Goal: Task Accomplishment & Management: Use online tool/utility

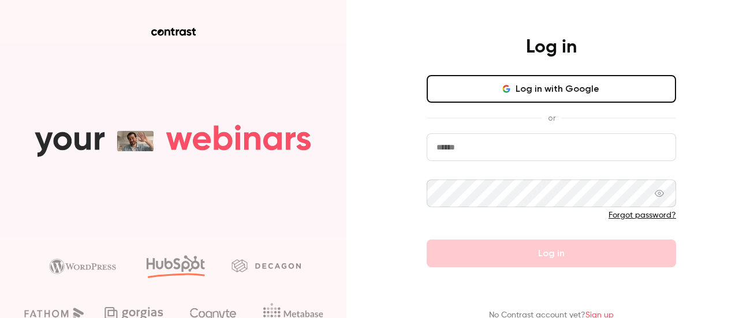
type input "**********"
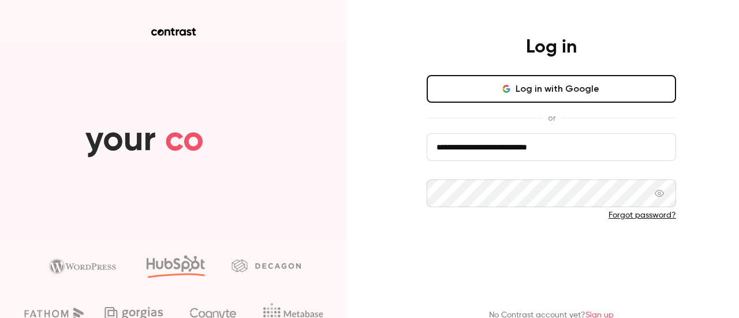
click at [503, 257] on button "Log in" at bounding box center [550, 253] width 249 height 28
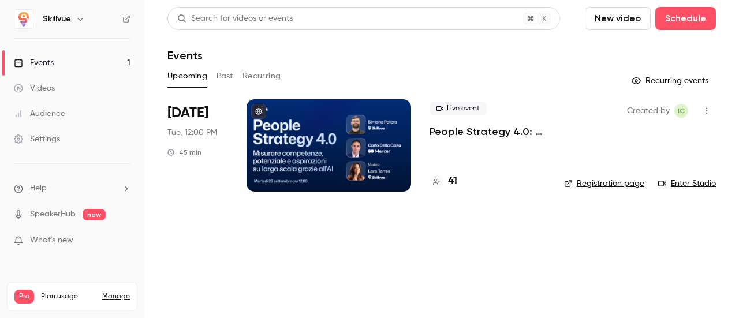
click at [339, 167] on div at bounding box center [328, 145] width 164 height 92
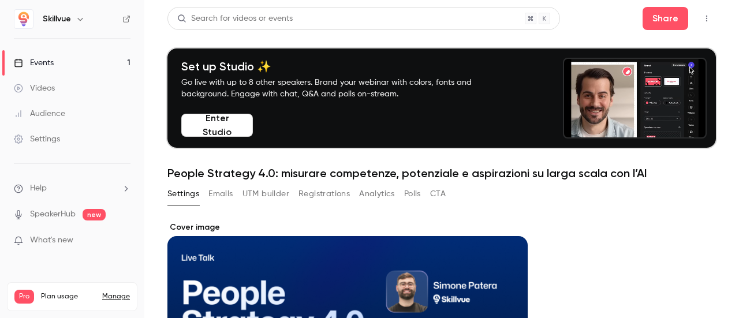
click at [322, 189] on button "Registrations" at bounding box center [323, 194] width 51 height 18
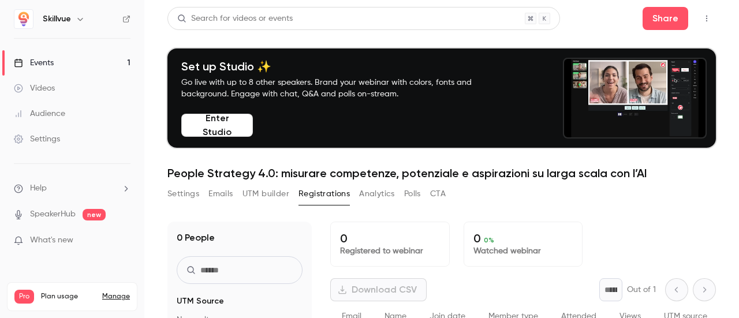
click at [273, 193] on button "UTM builder" at bounding box center [265, 194] width 47 height 18
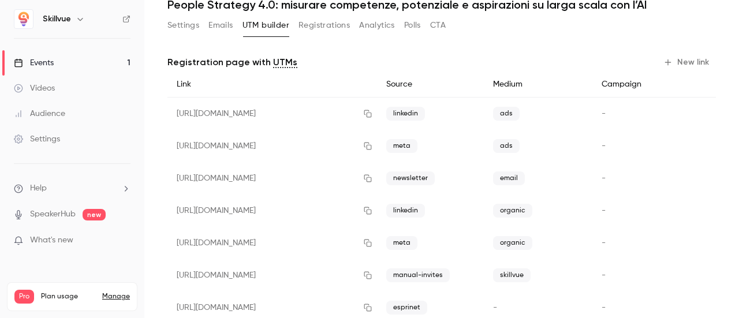
scroll to position [169, 0]
click at [372, 112] on icon "button" at bounding box center [367, 113] width 9 height 8
